Goal: Navigation & Orientation: Find specific page/section

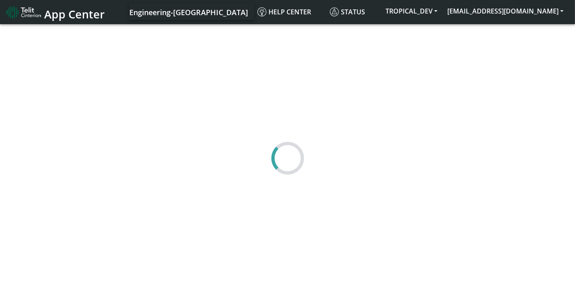
click at [29, 15] on img at bounding box center [24, 12] width 34 height 13
